Goal: Task Accomplishment & Management: Use online tool/utility

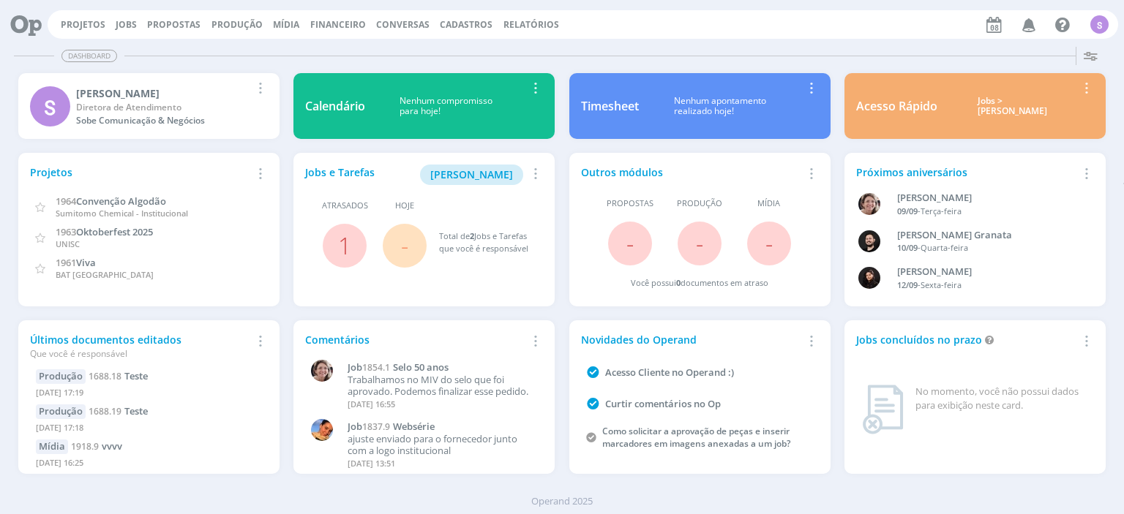
scroll to position [3, 0]
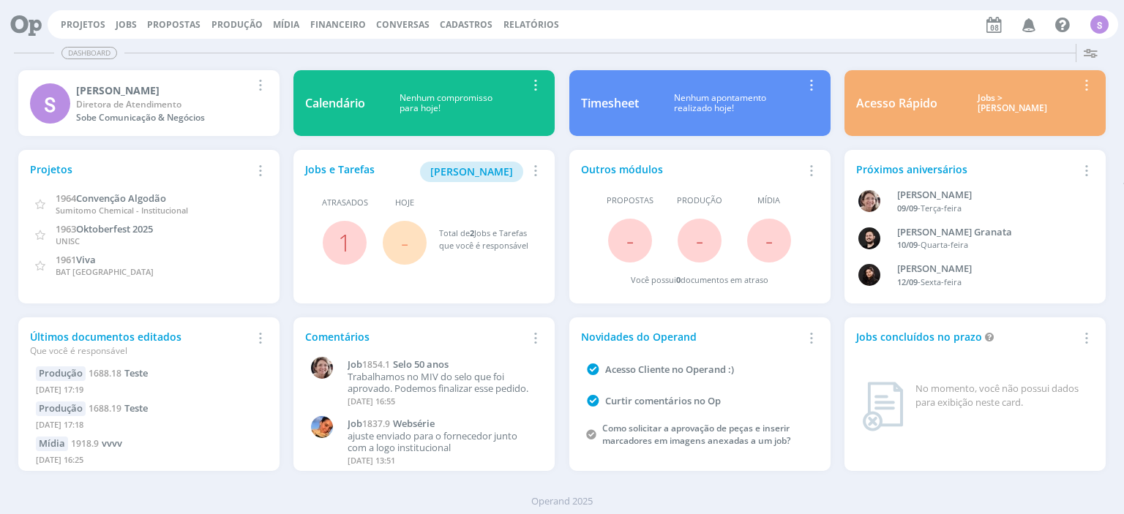
click at [261, 335] on icon "button" at bounding box center [259, 338] width 16 height 18
click at [273, 22] on link "Mídia" at bounding box center [286, 24] width 26 height 12
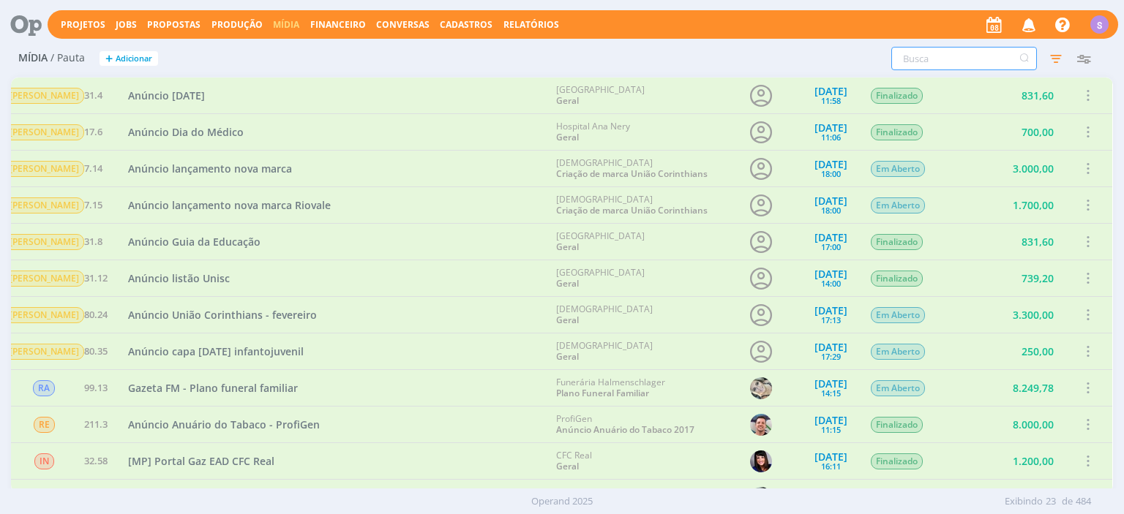
click at [946, 58] on input "text" at bounding box center [964, 58] width 146 height 23
type input "vv"
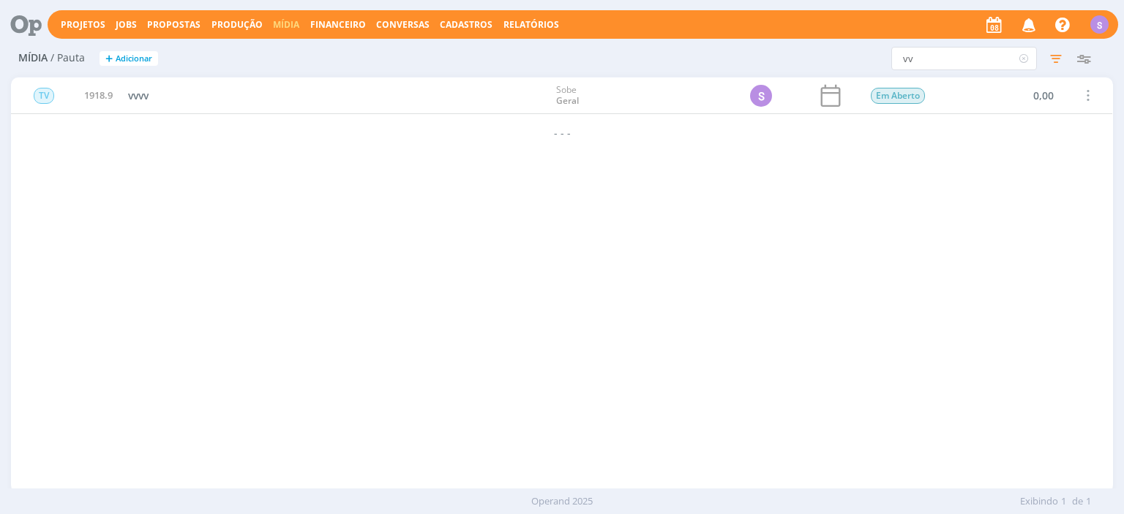
click at [1084, 96] on span at bounding box center [1087, 96] width 16 height 20
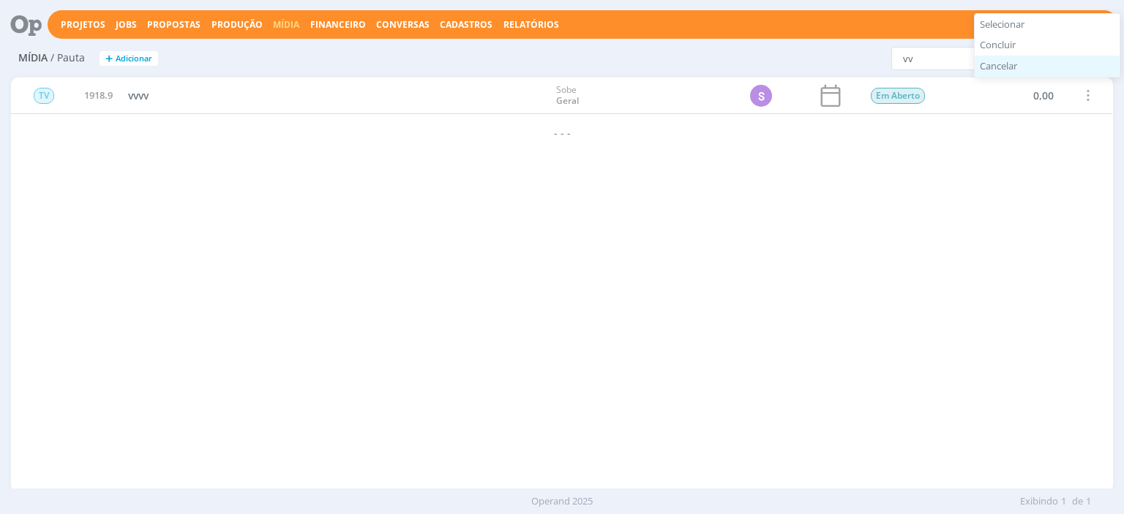
click at [1029, 64] on div "Cancelar" at bounding box center [1046, 66] width 145 height 21
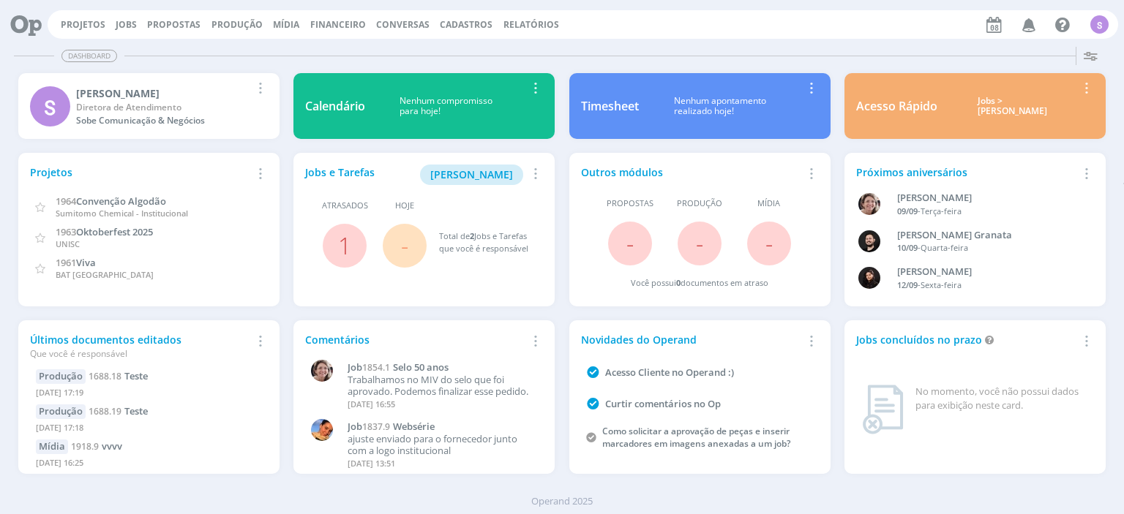
click at [262, 342] on icon "button" at bounding box center [259, 341] width 16 height 18
click at [254, 364] on link "Remover Card" at bounding box center [209, 361] width 116 height 23
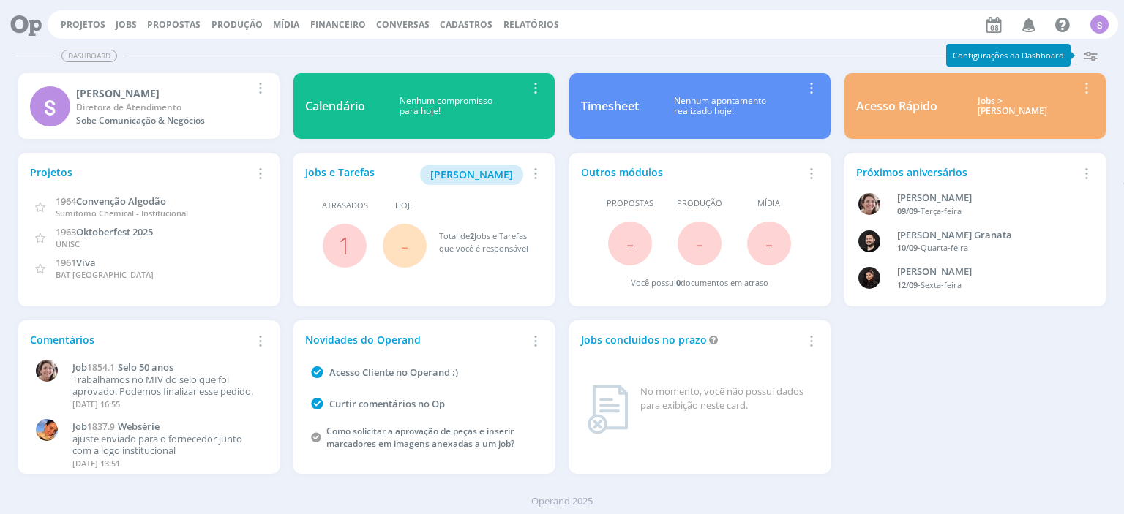
click at [1093, 59] on icon "button" at bounding box center [1090, 55] width 26 height 26
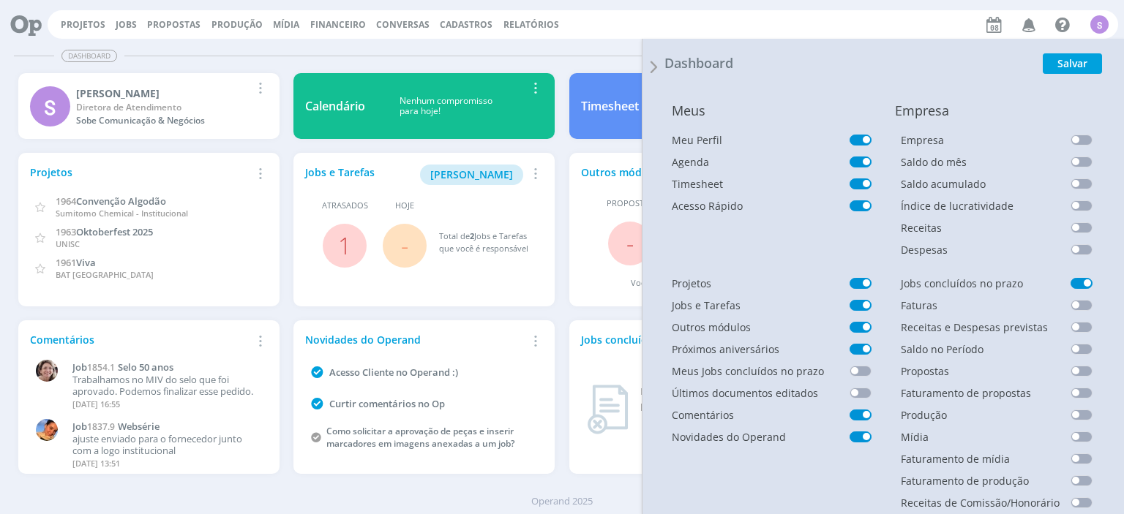
scroll to position [143, 0]
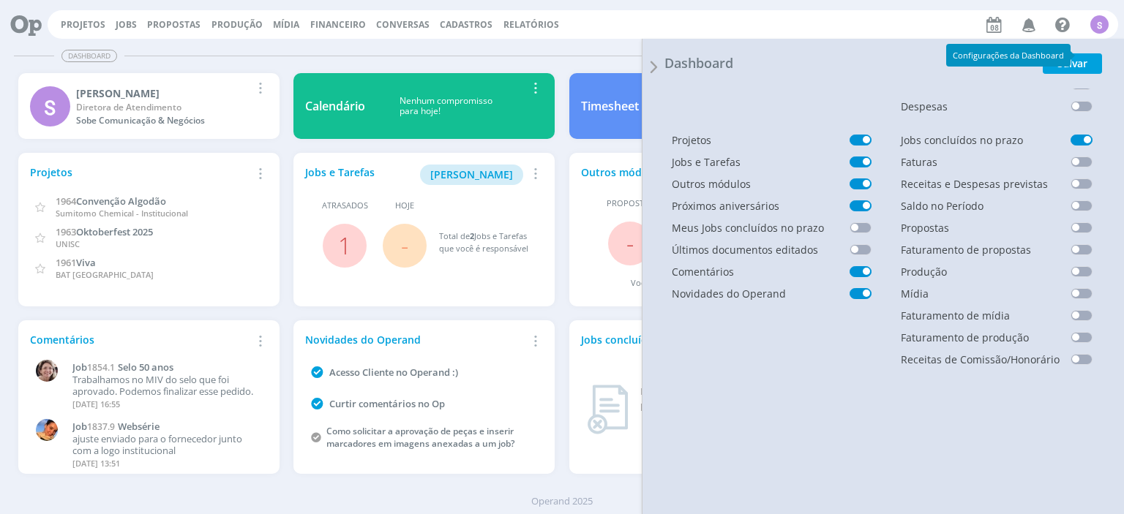
click at [654, 71] on icon at bounding box center [652, 67] width 21 height 23
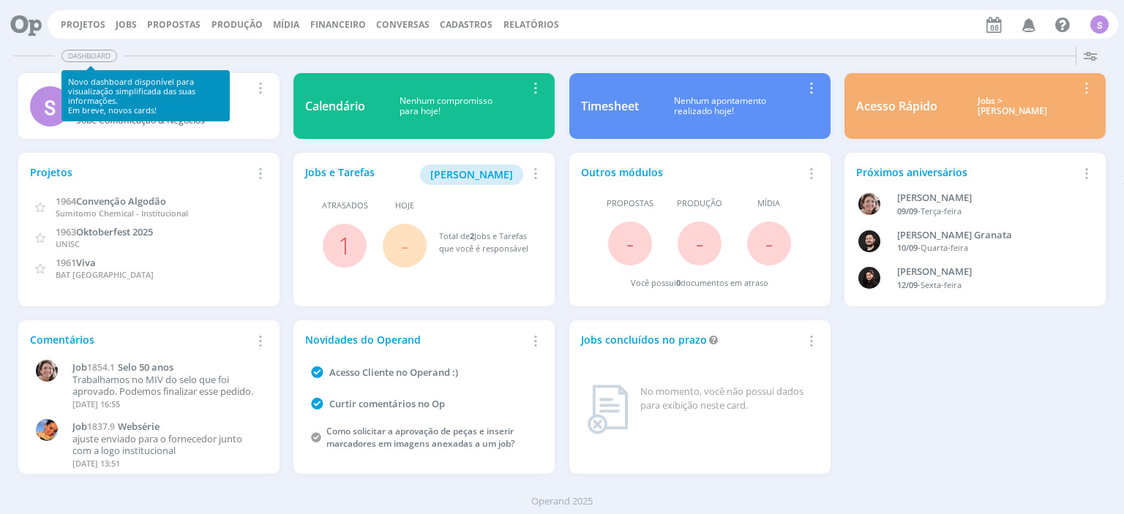
scroll to position [3, 0]
